Goal: Book appointment/travel/reservation

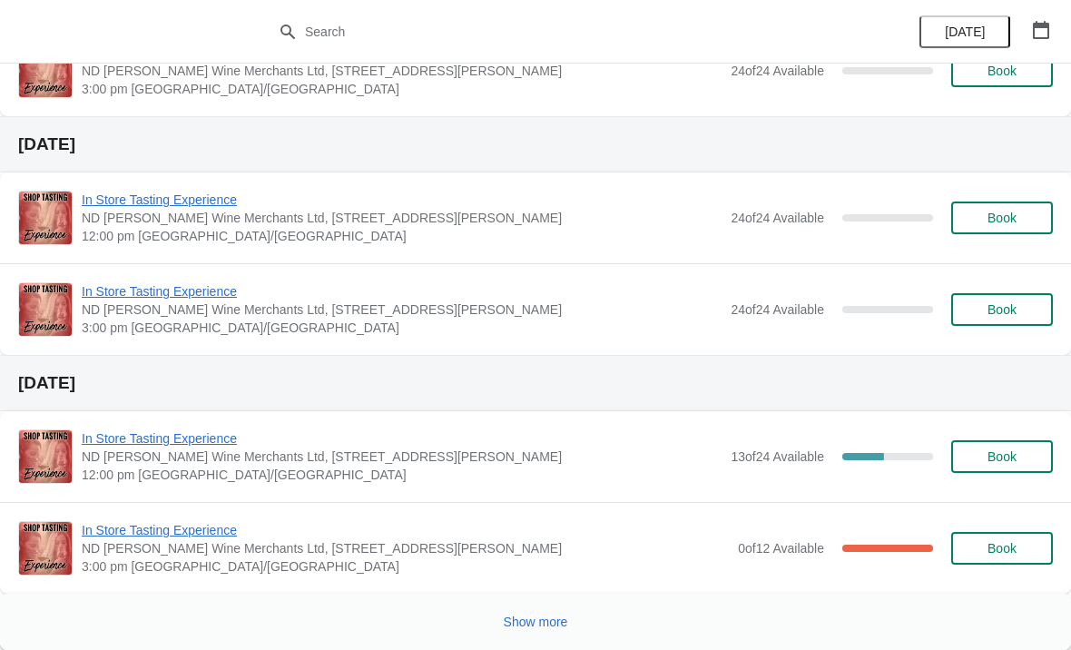
scroll to position [1263, 0]
click at [1048, 30] on icon "button" at bounding box center [1041, 30] width 16 height 18
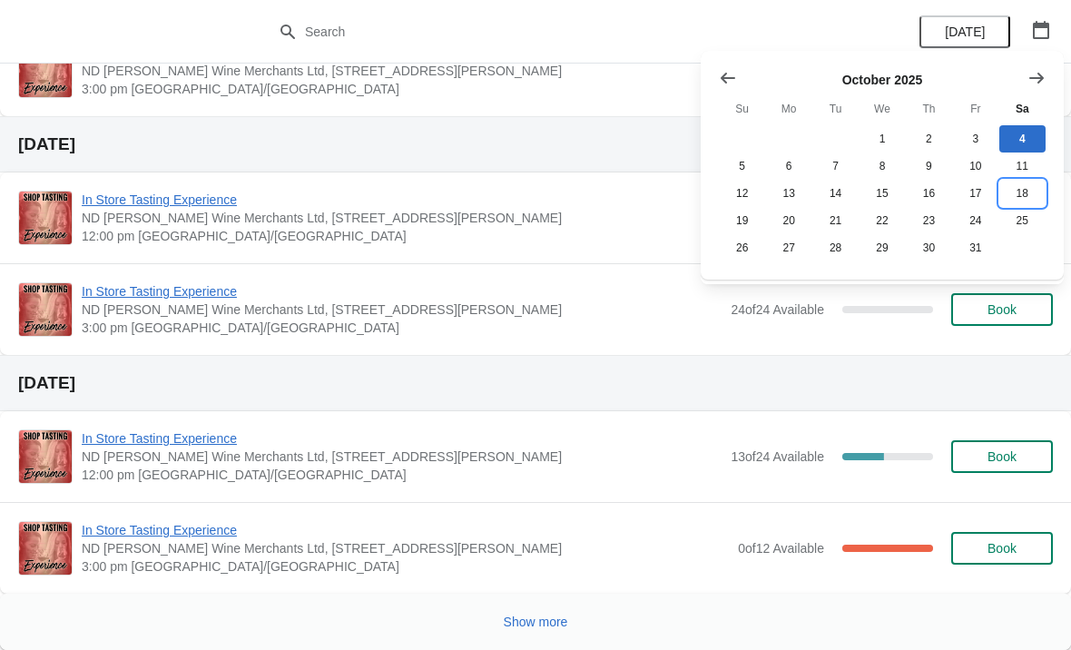
click at [1029, 188] on button "18" at bounding box center [1022, 193] width 46 height 27
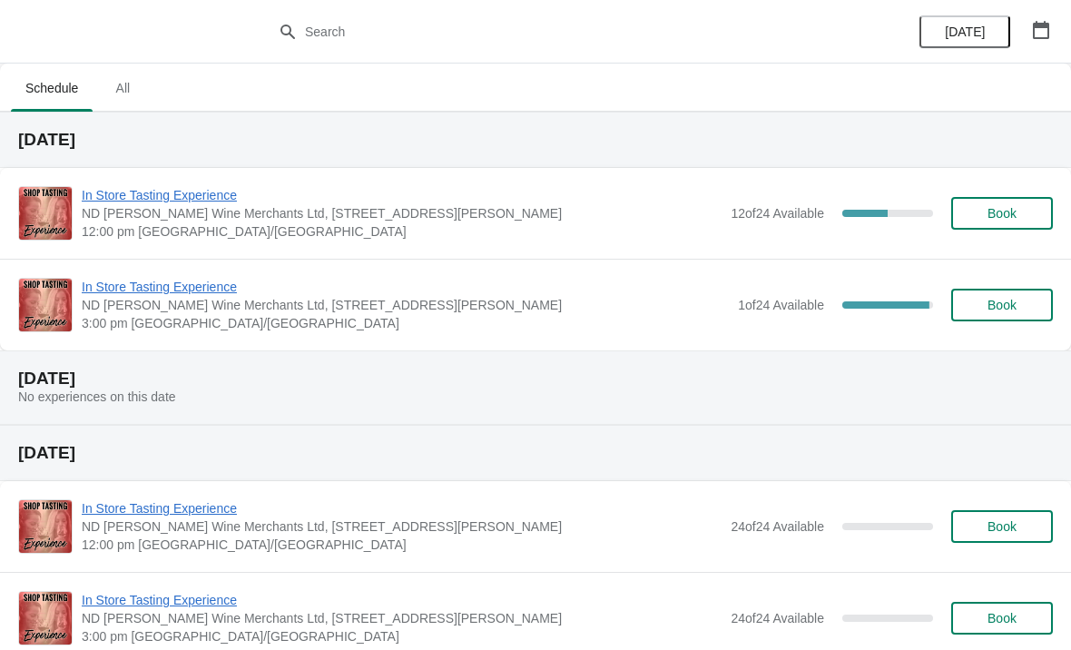
click at [1045, 25] on icon "button" at bounding box center [1041, 30] width 16 height 18
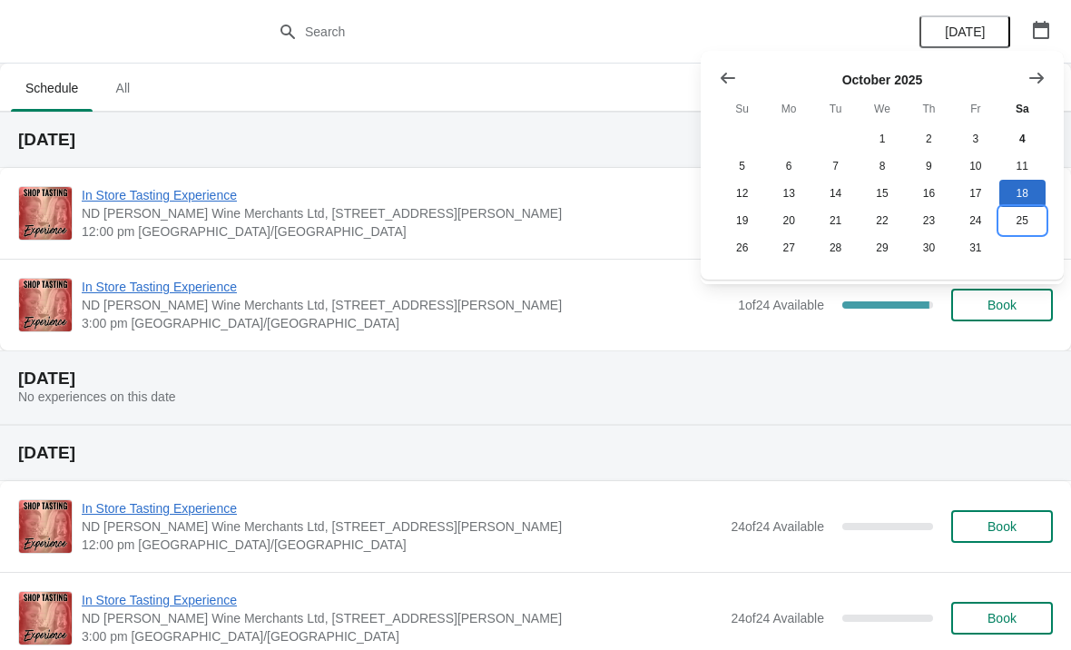
click at [1025, 213] on button "25" at bounding box center [1022, 220] width 46 height 27
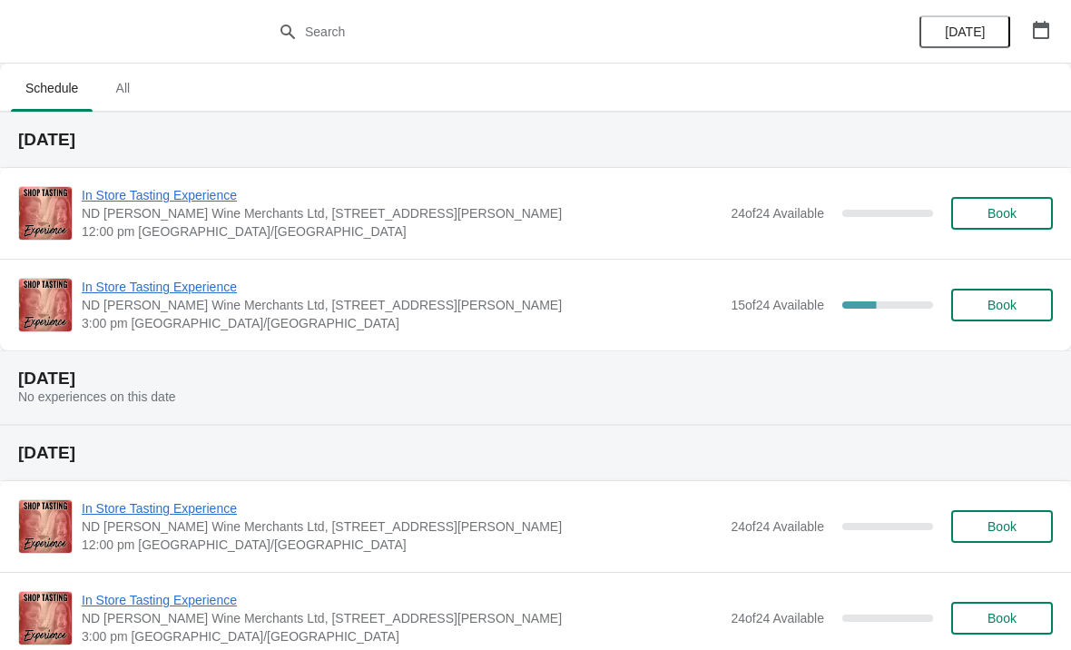
click at [1022, 307] on span "Book" at bounding box center [1001, 305] width 69 height 15
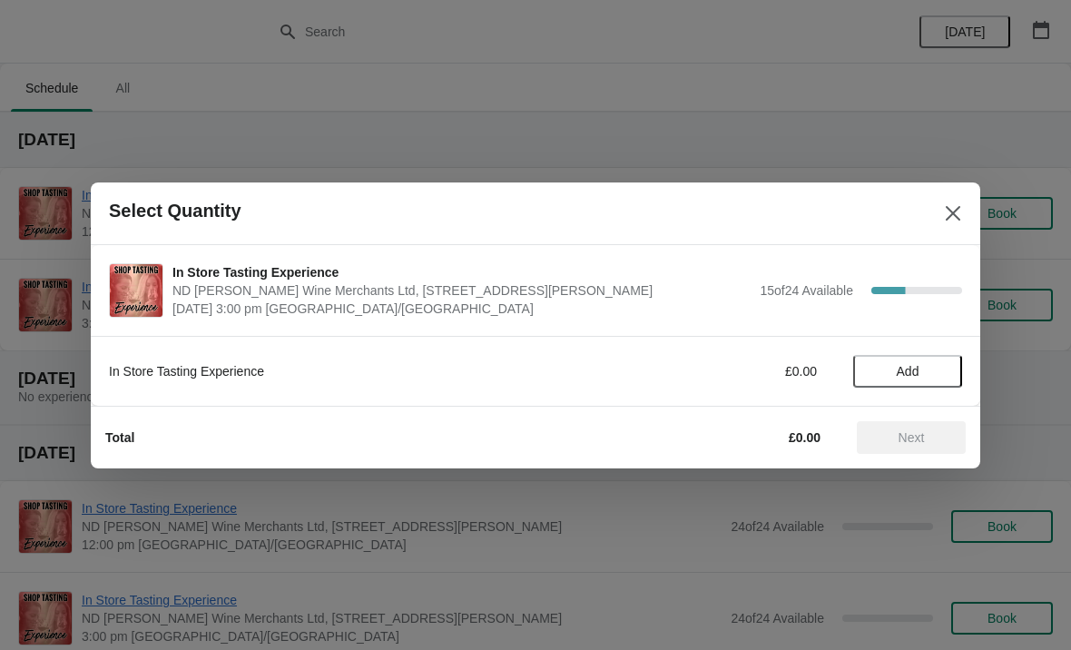
click at [927, 369] on span "Add" at bounding box center [907, 371] width 76 height 15
click at [935, 372] on icon at bounding box center [938, 370] width 19 height 19
click at [944, 371] on icon at bounding box center [938, 370] width 19 height 19
click at [942, 364] on icon at bounding box center [938, 370] width 19 height 19
click at [932, 431] on span "Next" at bounding box center [911, 437] width 80 height 15
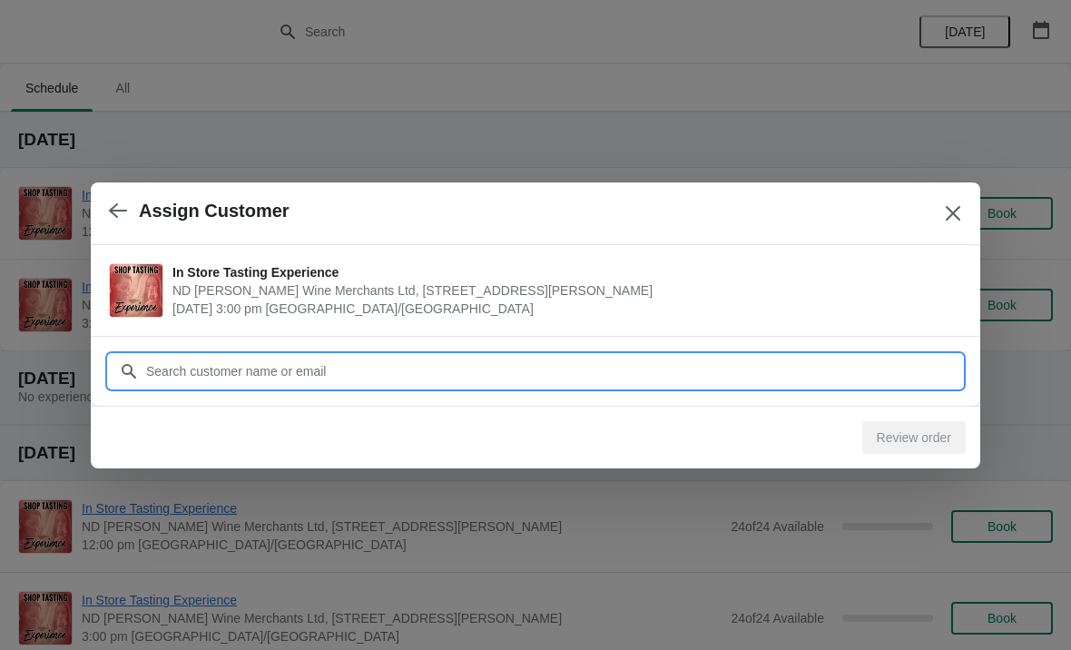
click at [461, 362] on input "Customer" at bounding box center [553, 371] width 817 height 33
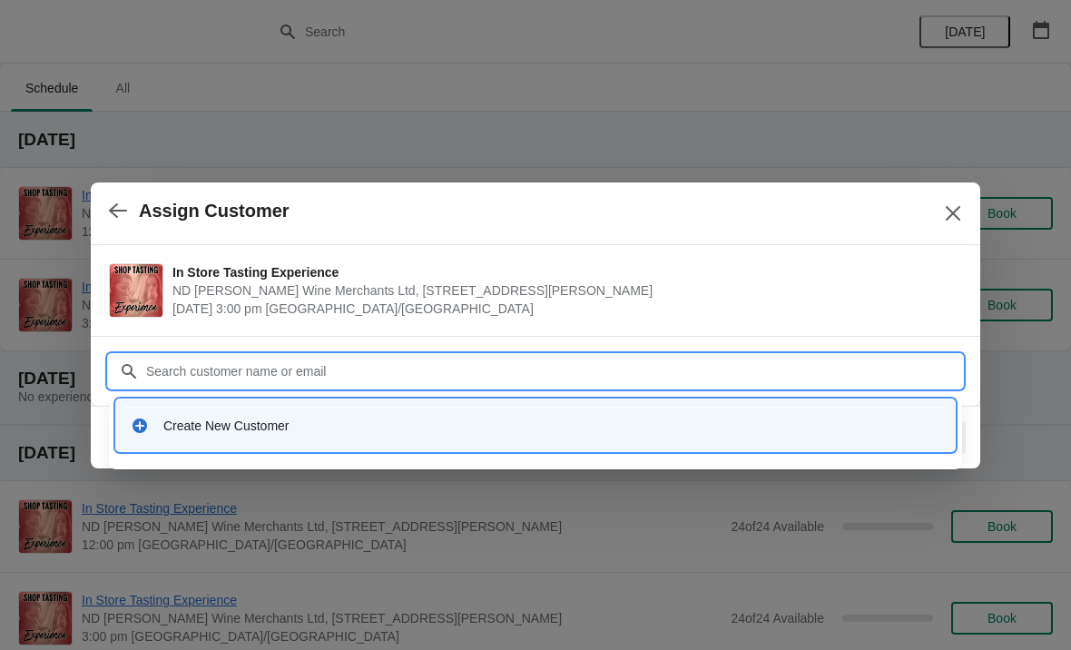
click at [323, 425] on div "Create New Customer" at bounding box center [551, 426] width 777 height 18
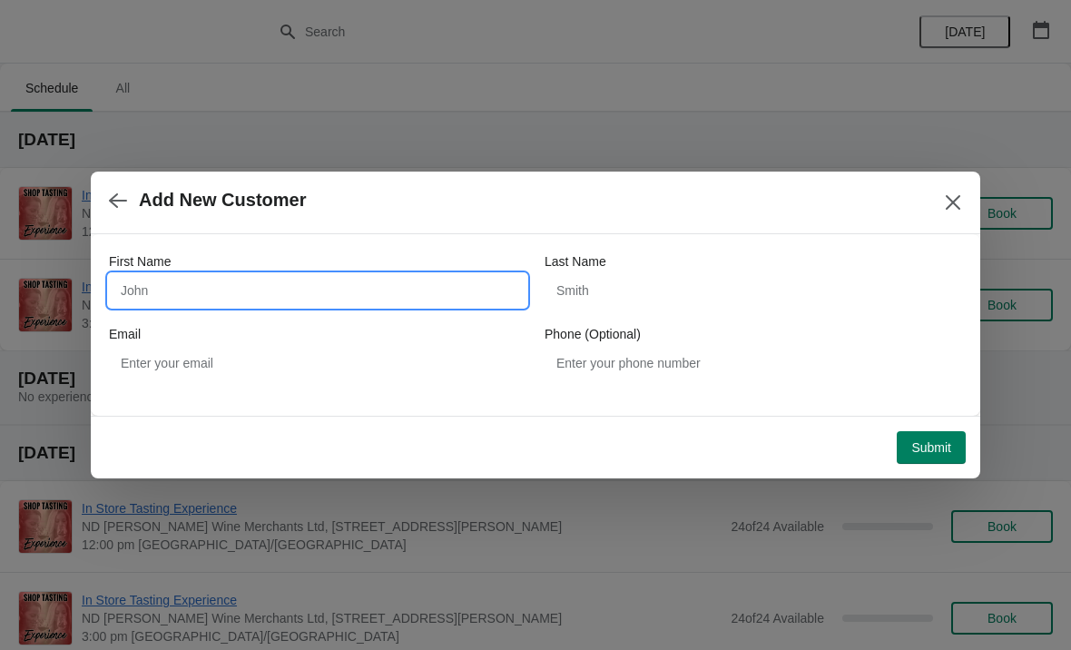
click at [261, 289] on input "First Name" at bounding box center [317, 290] width 417 height 33
type input "[PERSON_NAME]"
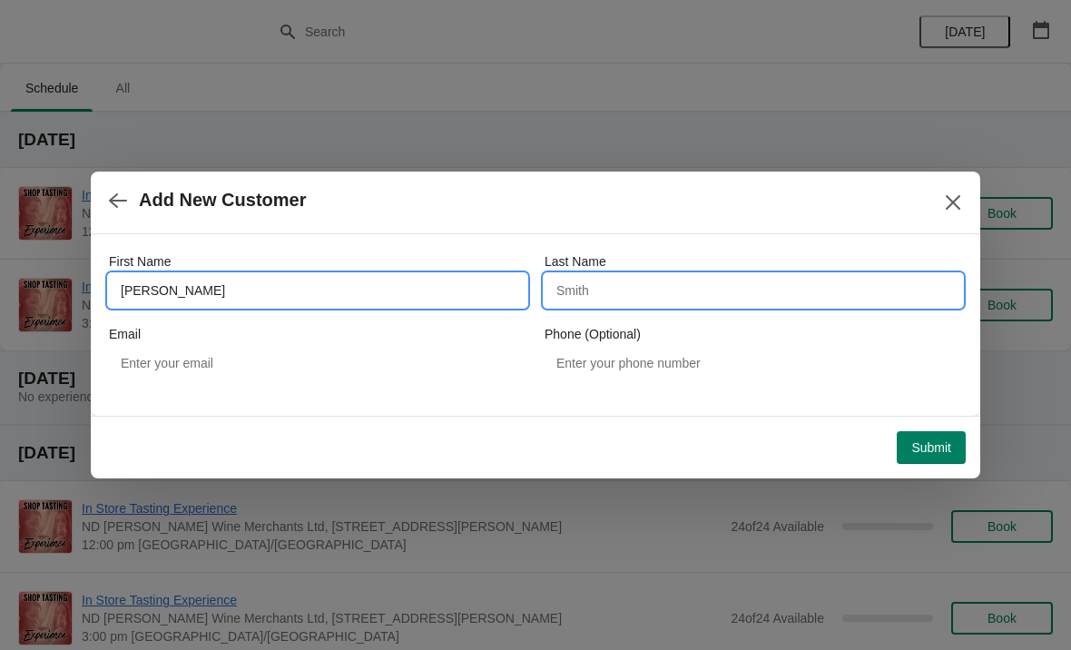
click at [679, 277] on input "Last Name" at bounding box center [753, 290] width 417 height 33
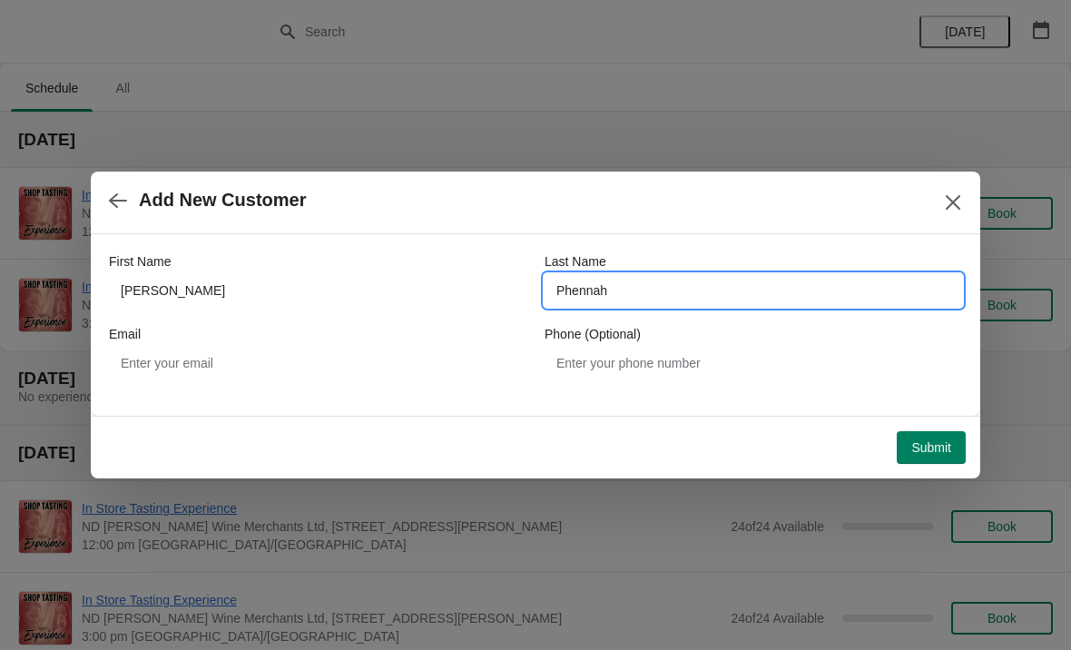
type input "Phennah"
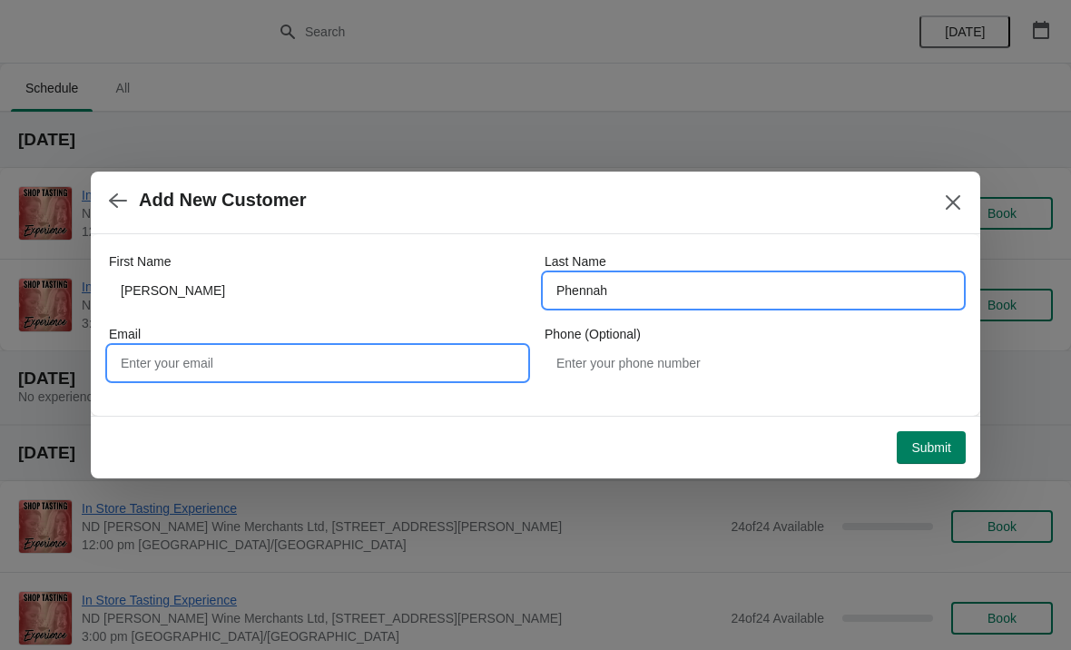
click at [262, 368] on input "Email" at bounding box center [317, 363] width 417 height 33
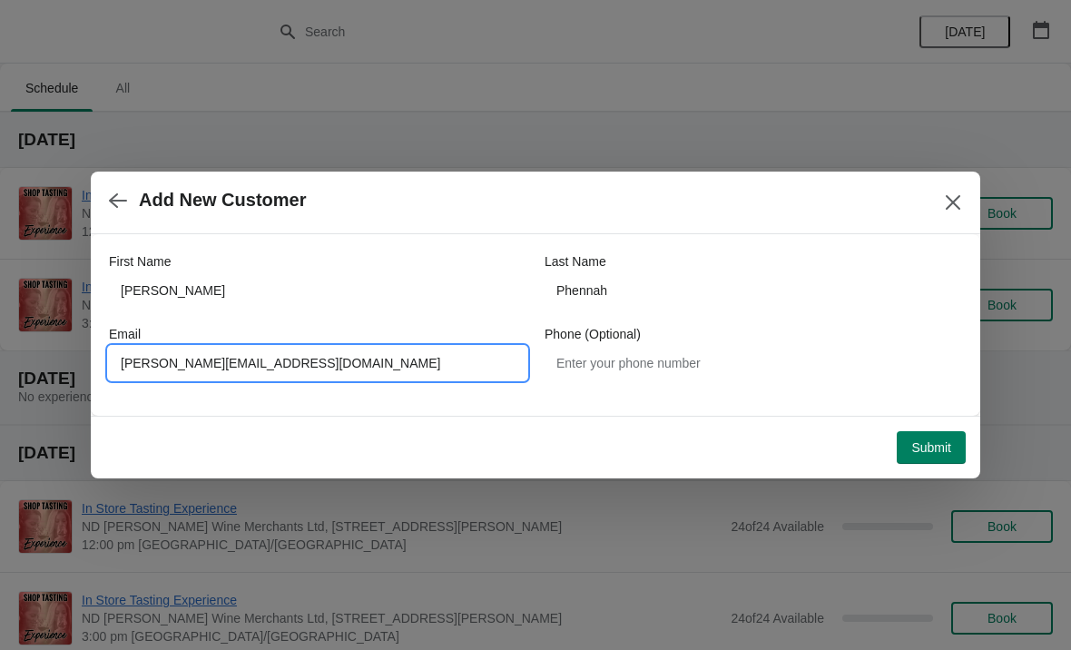
type input "[PERSON_NAME][EMAIL_ADDRESS][DOMAIN_NAME]"
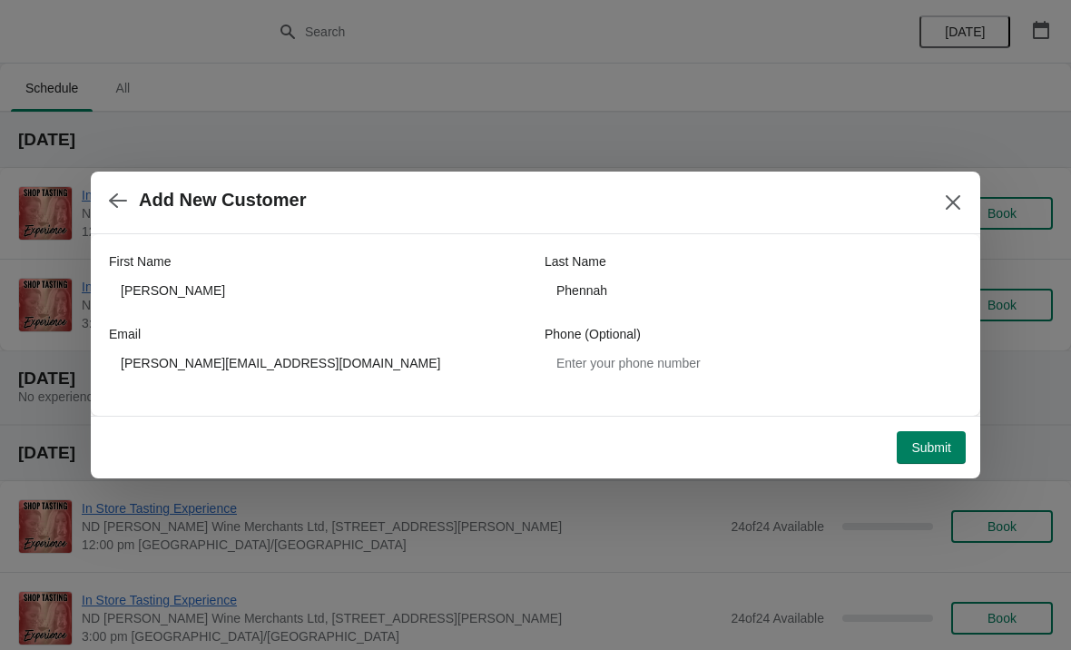
click at [931, 449] on span "Submit" at bounding box center [931, 447] width 40 height 15
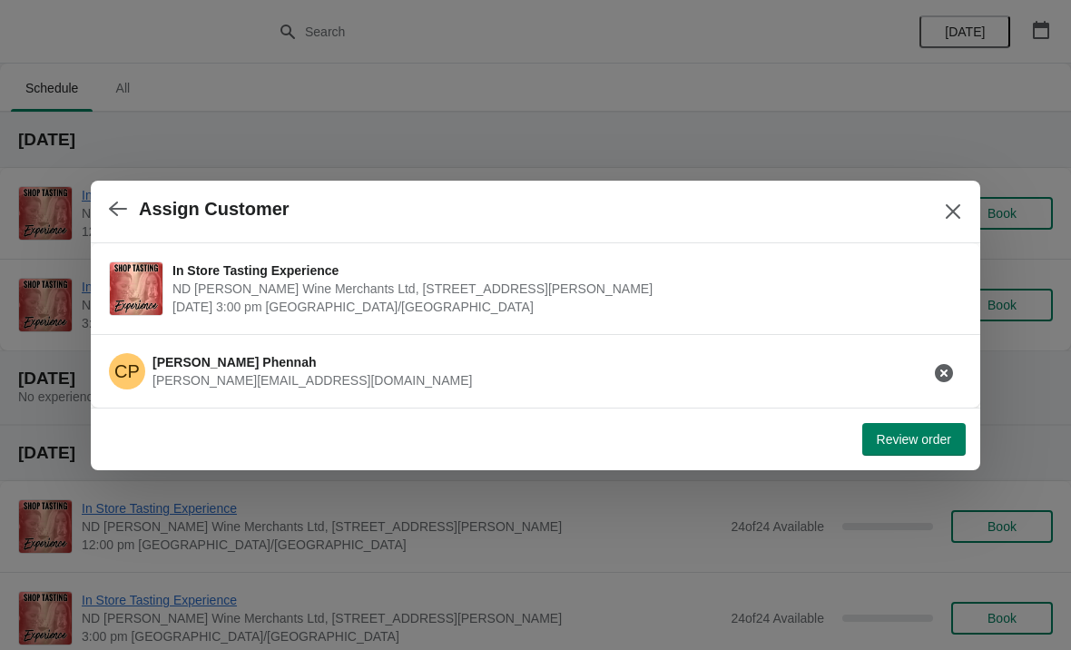
click at [903, 437] on span "Review order" at bounding box center [914, 439] width 74 height 15
